Goal: Task Accomplishment & Management: Complete application form

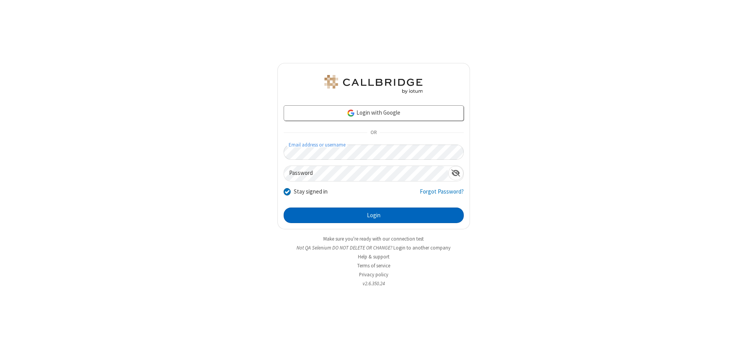
click at [373, 215] on button "Login" at bounding box center [373, 216] width 180 height 16
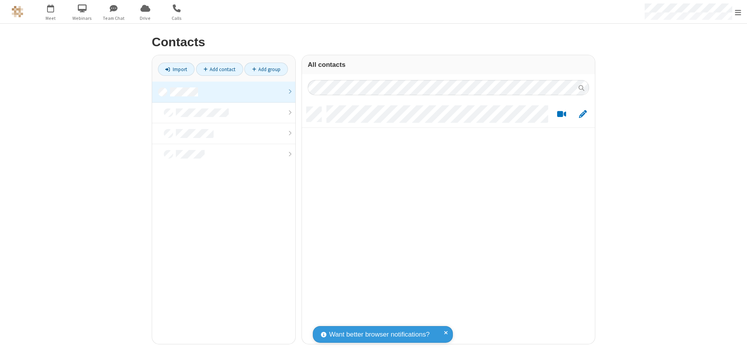
scroll to position [237, 287]
click at [224, 92] on link at bounding box center [223, 92] width 143 height 21
click at [219, 69] on link "Add contact" at bounding box center [219, 69] width 47 height 13
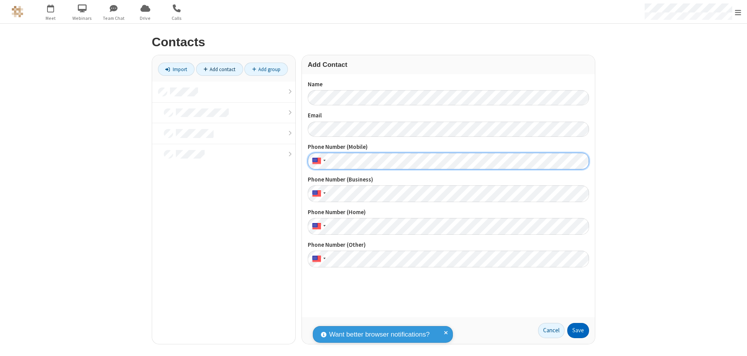
click at [578, 331] on button "Save" at bounding box center [578, 331] width 22 height 16
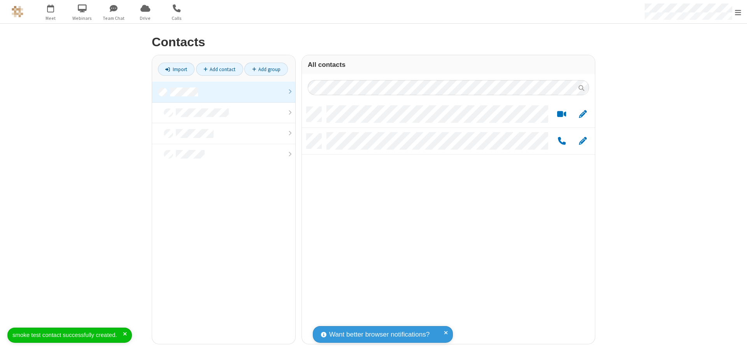
scroll to position [237, 287]
click at [219, 69] on link "Add contact" at bounding box center [219, 69] width 47 height 13
